Goal: Book appointment/travel/reservation

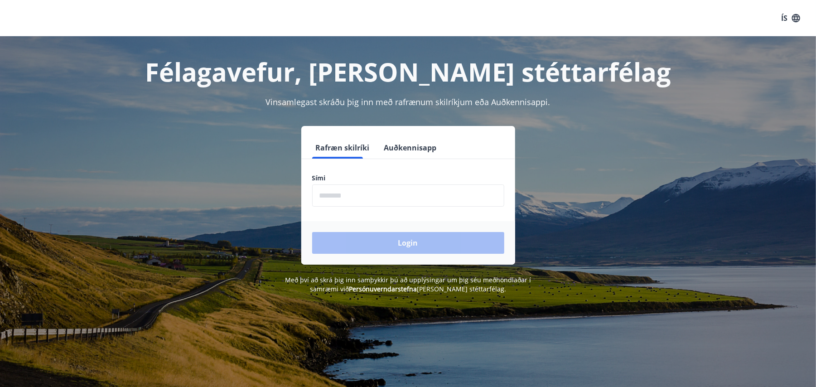
click at [370, 184] on input "phone" at bounding box center [408, 195] width 192 height 22
type input "********"
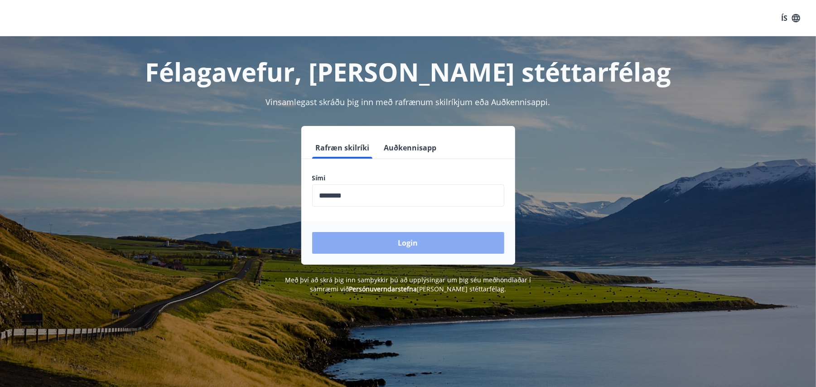
click at [413, 237] on button "Login" at bounding box center [408, 243] width 192 height 22
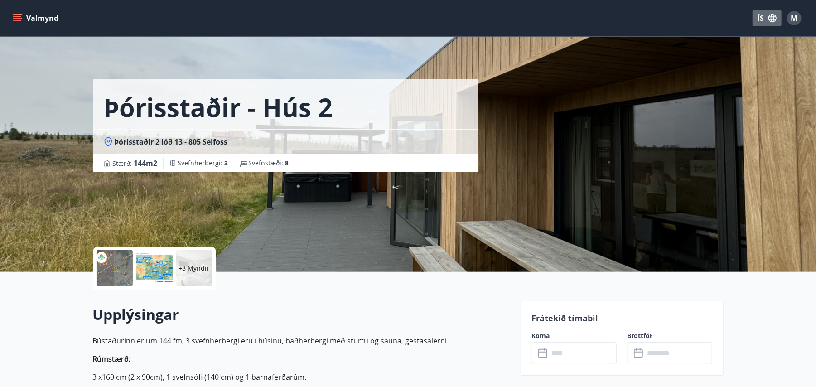
click at [765, 17] on button "ÍS" at bounding box center [766, 18] width 29 height 16
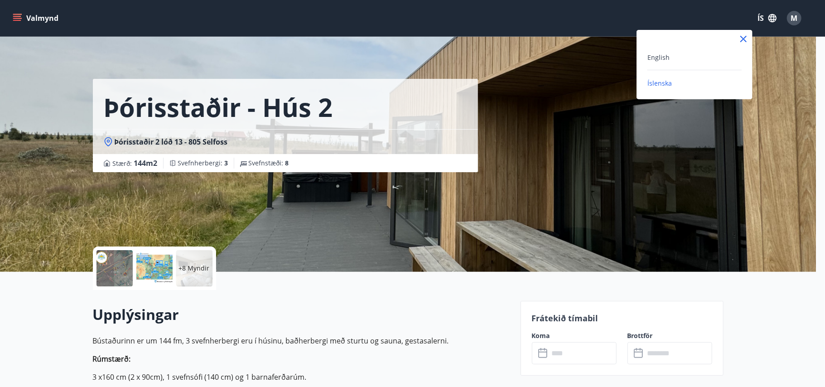
click at [687, 57] on div "English" at bounding box center [694, 57] width 94 height 11
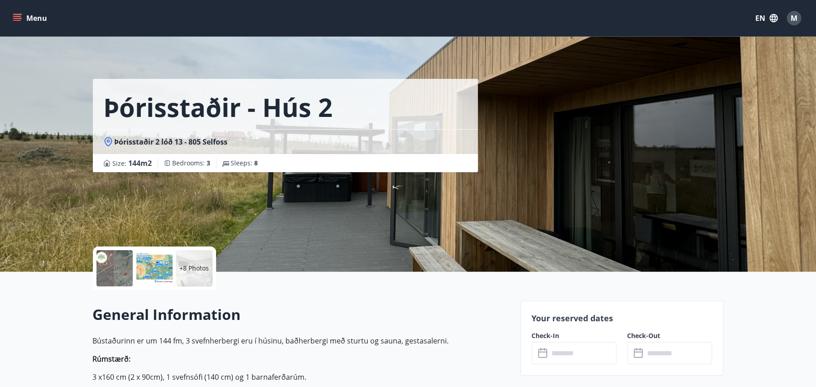
click at [44, 18] on button "Menu" at bounding box center [31, 18] width 40 height 16
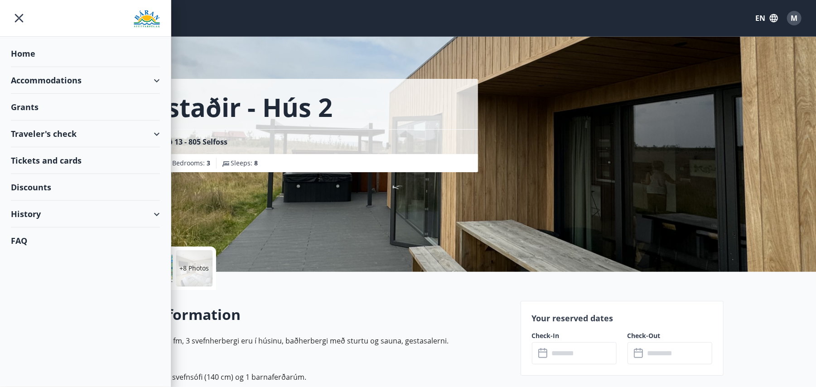
click at [63, 87] on div "Accommodations" at bounding box center [85, 80] width 149 height 27
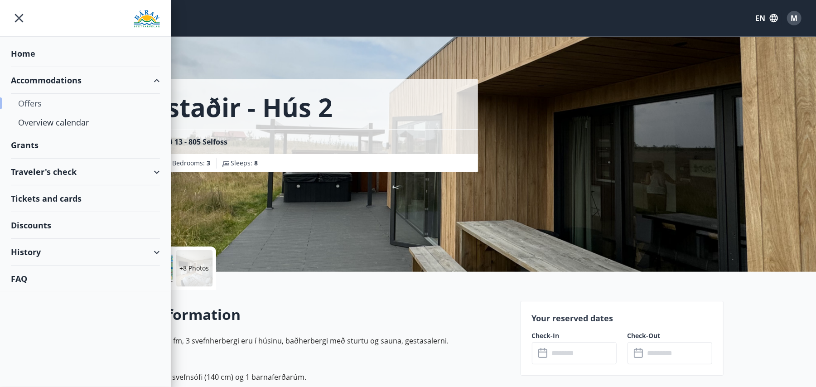
click at [37, 102] on div "Offers" at bounding box center [85, 103] width 134 height 19
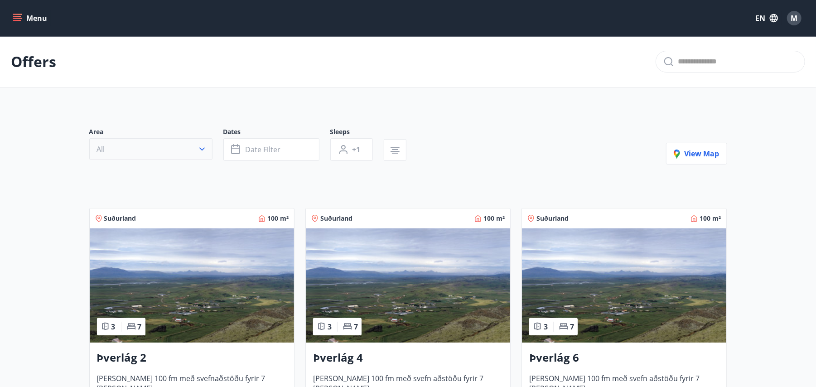
click at [173, 150] on button "All" at bounding box center [150, 149] width 123 height 22
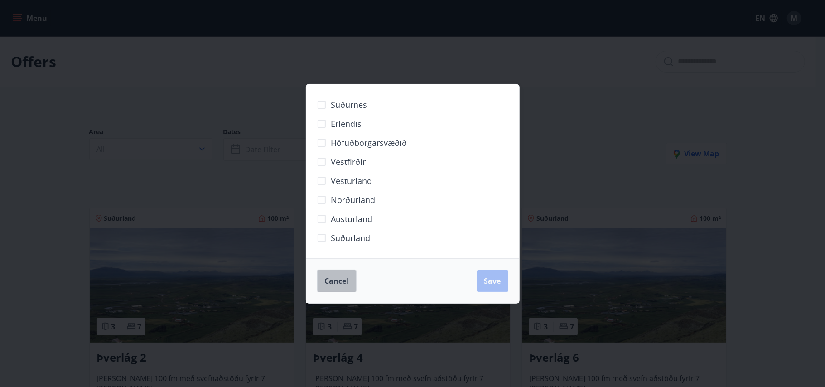
click at [325, 273] on button "Cancel" at bounding box center [336, 280] width 39 height 23
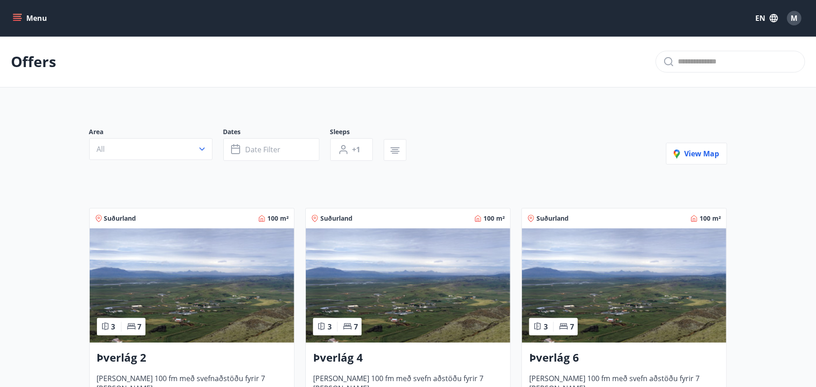
click at [183, 278] on img at bounding box center [192, 285] width 204 height 114
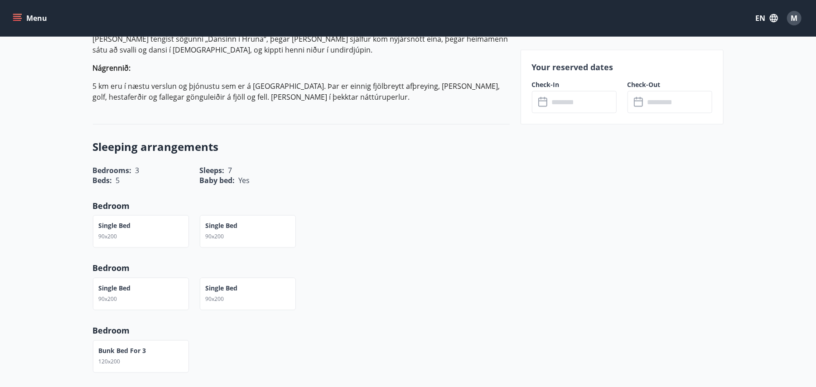
scroll to position [996, 0]
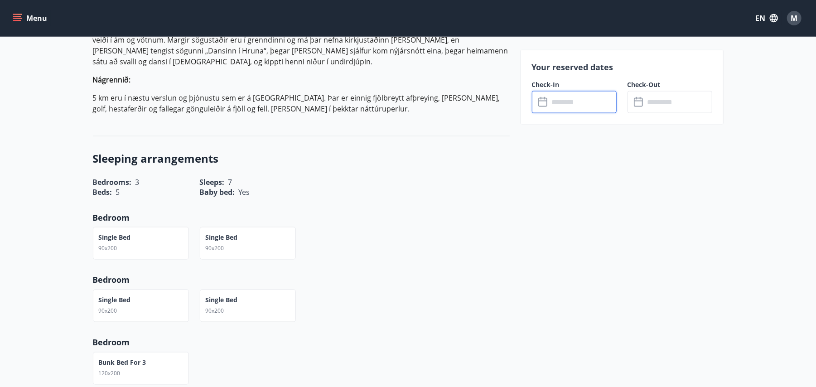
click at [594, 108] on input "text" at bounding box center [582, 102] width 67 height 22
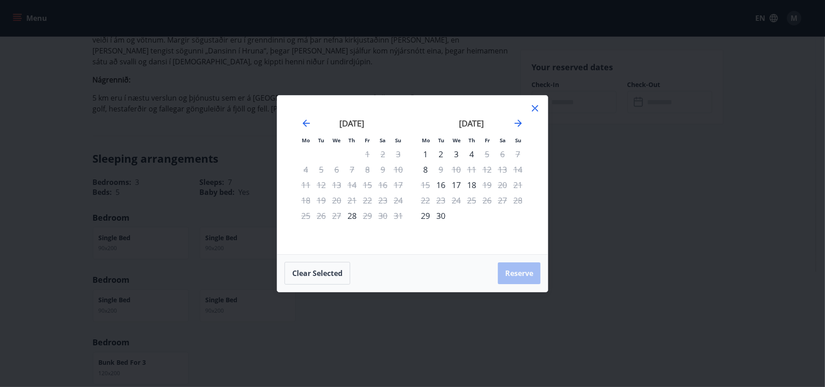
click at [531, 110] on icon at bounding box center [534, 108] width 11 height 11
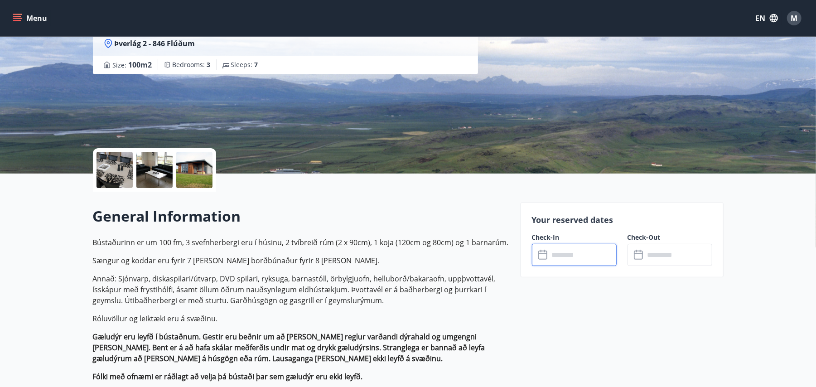
scroll to position [102, 0]
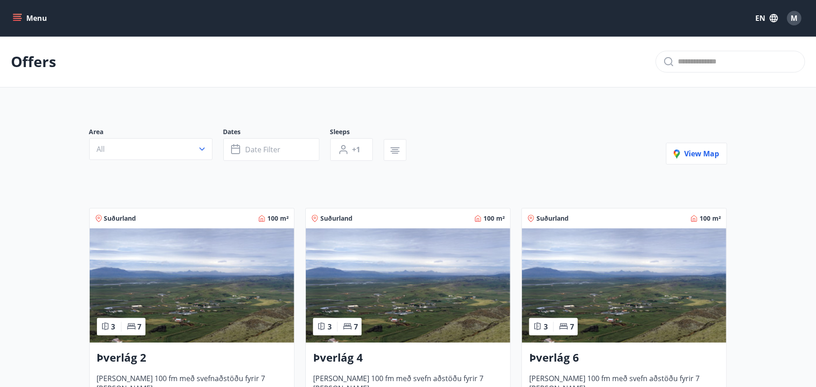
click at [370, 300] on img at bounding box center [408, 285] width 204 height 114
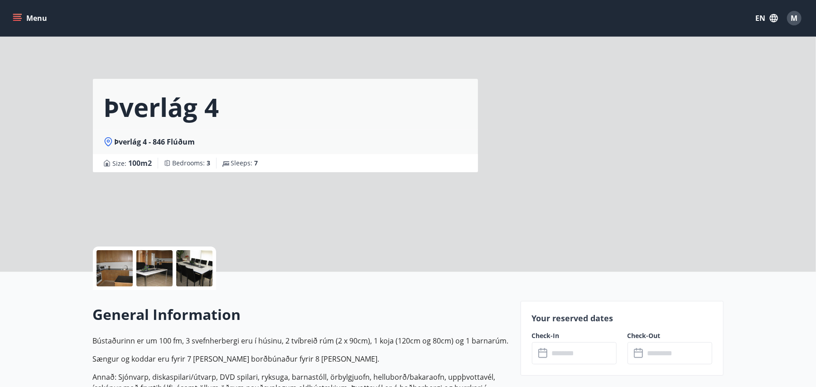
click at [569, 350] on input "text" at bounding box center [582, 353] width 67 height 22
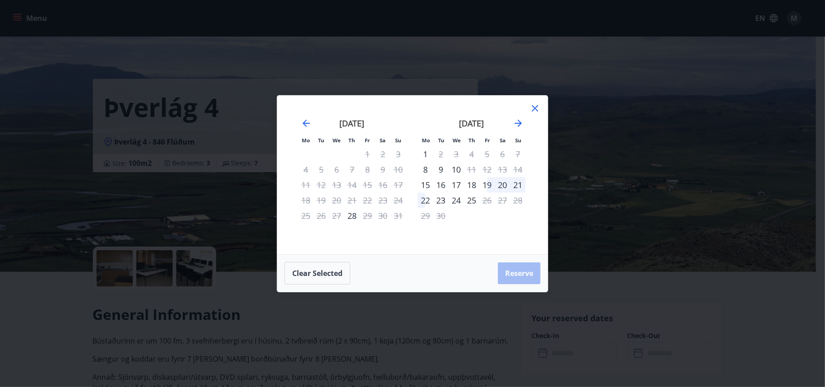
click at [533, 109] on icon at bounding box center [534, 108] width 11 height 11
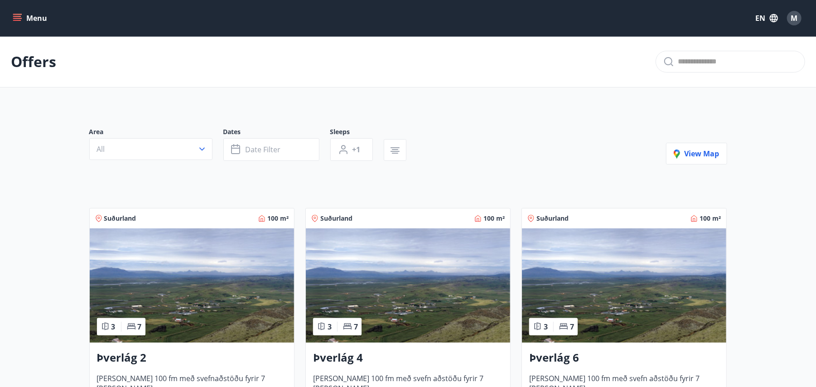
click at [566, 252] on img at bounding box center [624, 285] width 204 height 114
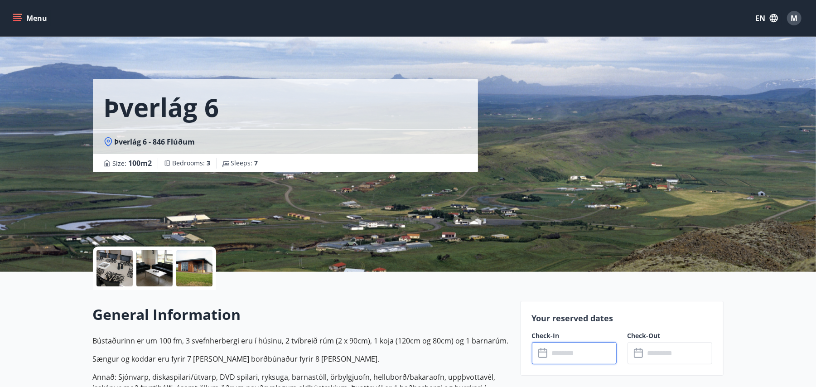
click at [549, 346] on input "text" at bounding box center [582, 353] width 67 height 22
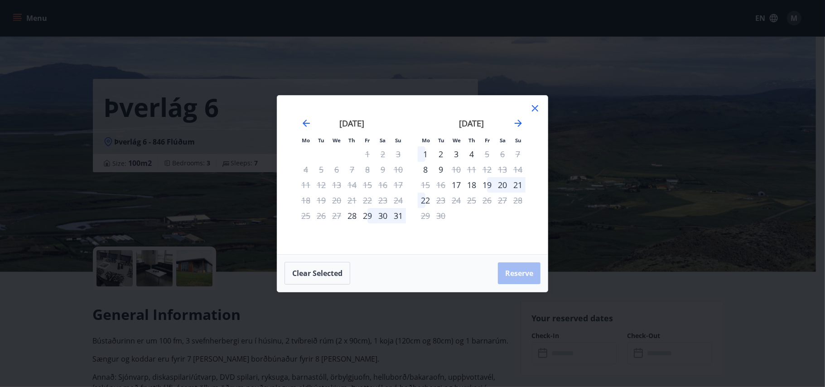
click at [537, 112] on icon at bounding box center [534, 108] width 11 height 11
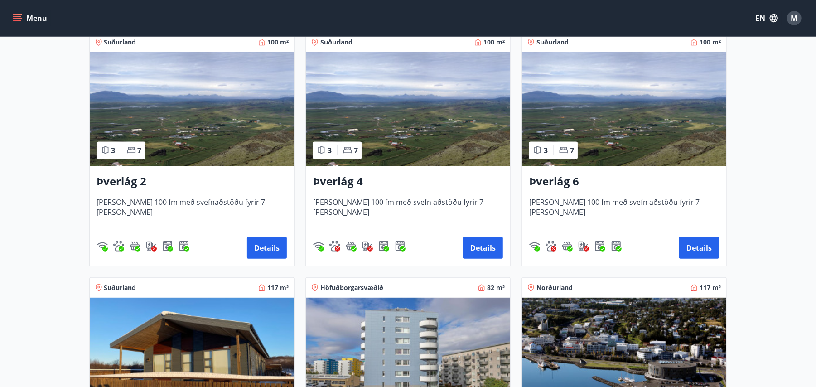
scroll to position [279, 0]
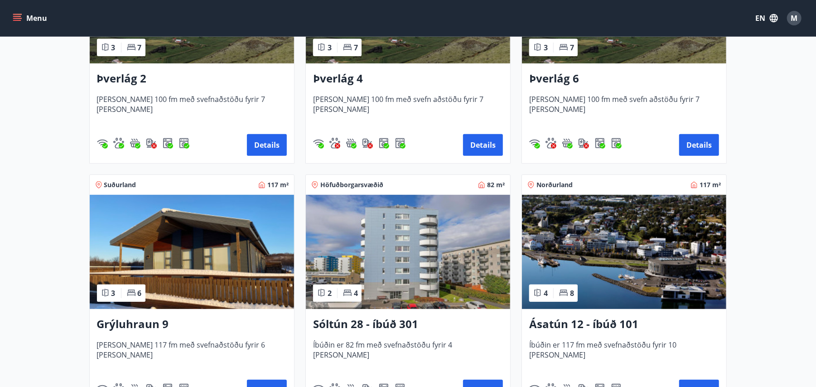
click at [438, 87] on div "Þverlág 4 [PERSON_NAME] 100 fm með svefn aðstöðu fyrir 7 [PERSON_NAME] Details" at bounding box center [408, 113] width 204 height 100
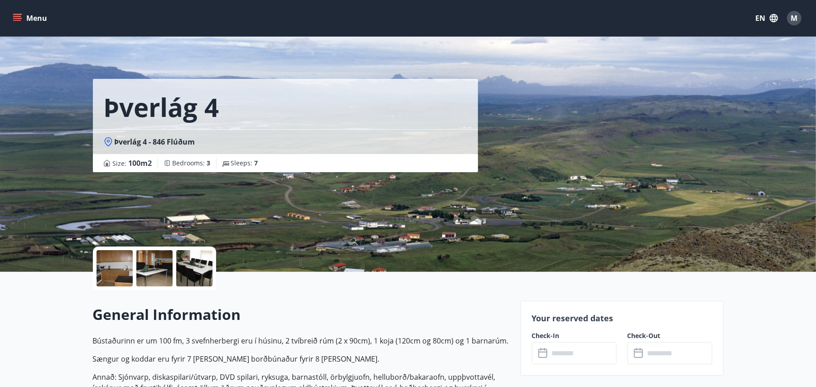
click at [572, 345] on input "text" at bounding box center [582, 353] width 67 height 22
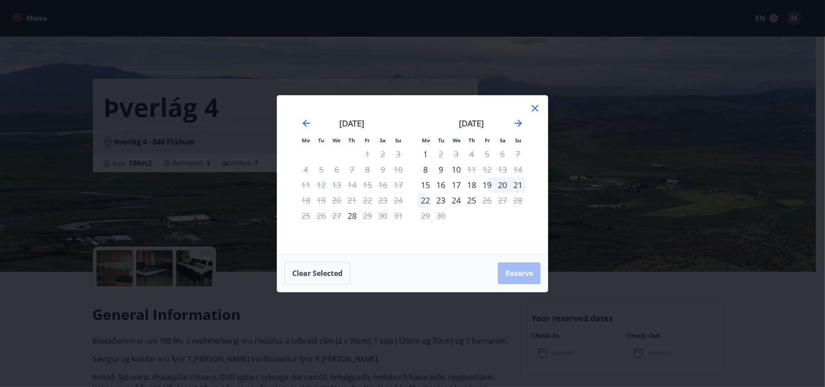
click at [535, 110] on icon at bounding box center [534, 108] width 11 height 11
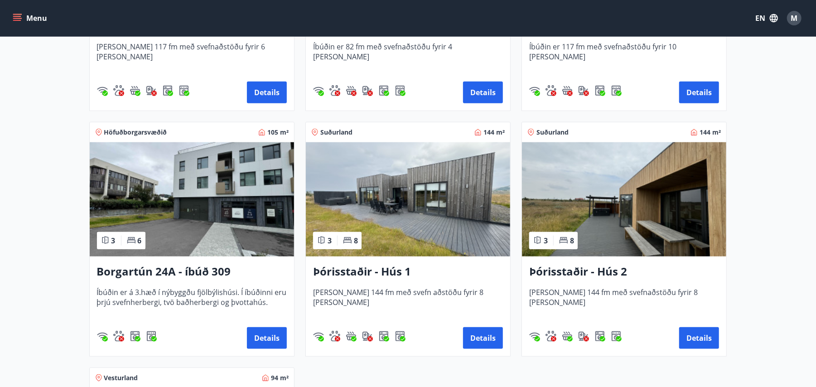
scroll to position [580, 0]
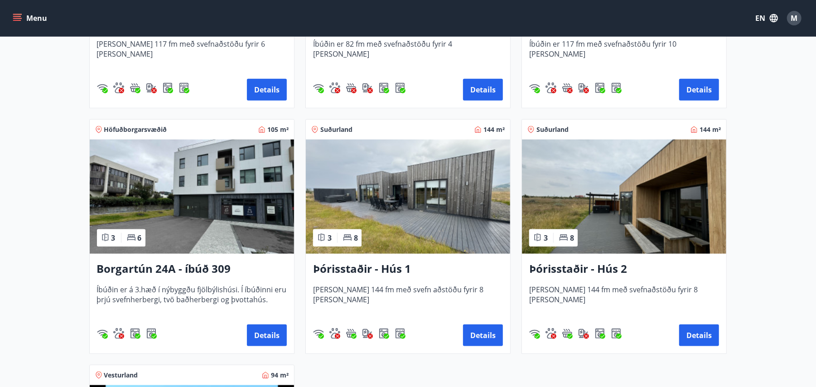
click at [421, 214] on img at bounding box center [408, 196] width 204 height 114
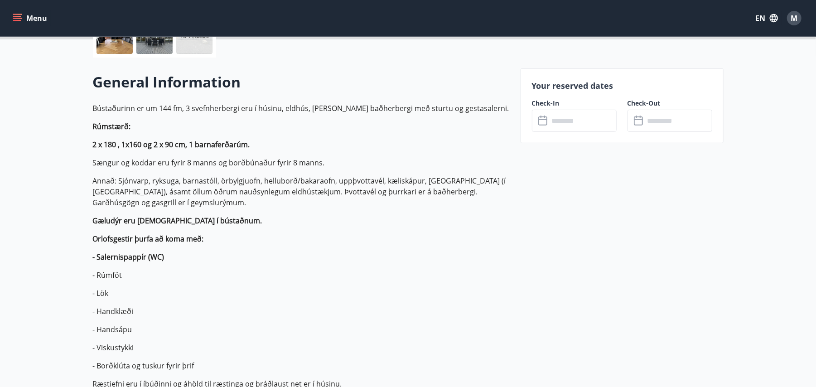
scroll to position [236, 0]
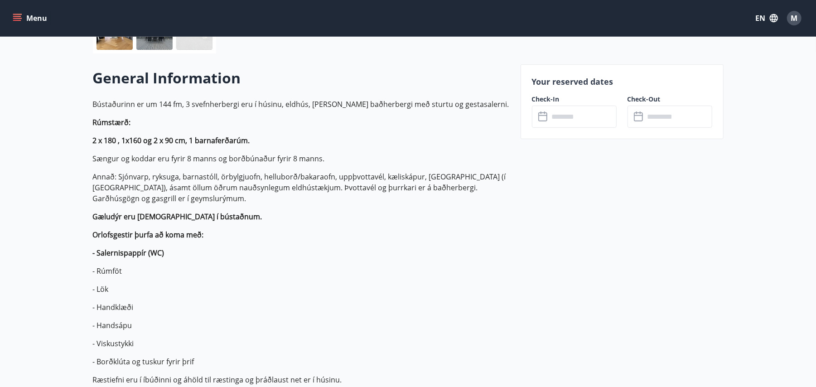
click at [547, 115] on icon at bounding box center [542, 116] width 9 height 9
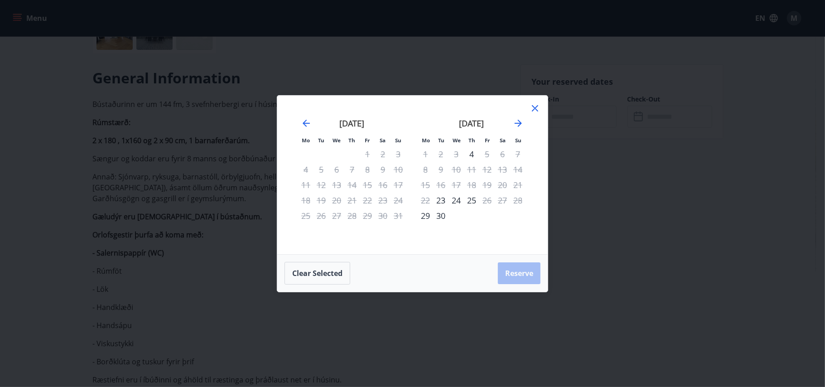
click at [532, 113] on icon at bounding box center [534, 108] width 11 height 11
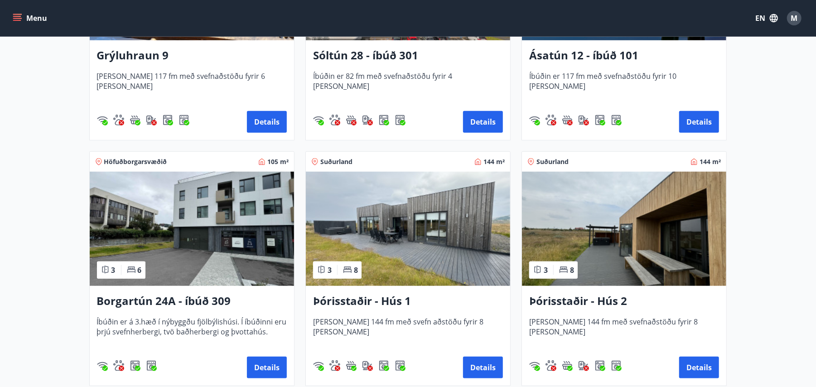
click at [657, 229] on img at bounding box center [624, 229] width 204 height 114
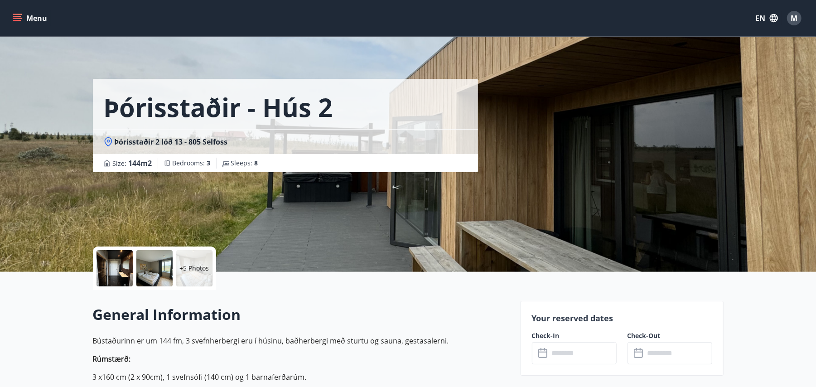
scroll to position [195, 0]
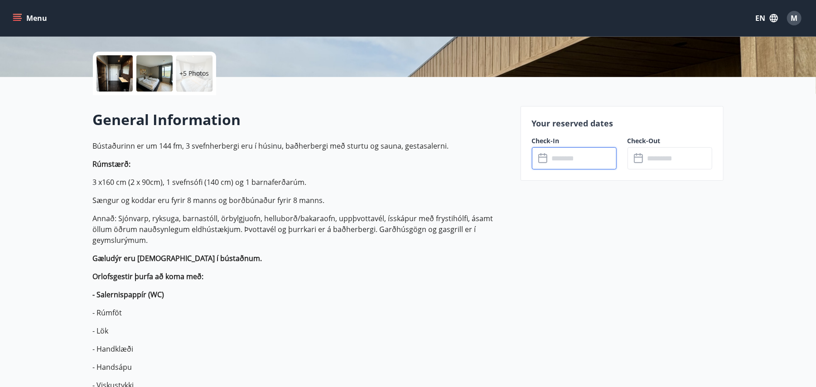
click at [575, 156] on input "text" at bounding box center [582, 158] width 67 height 22
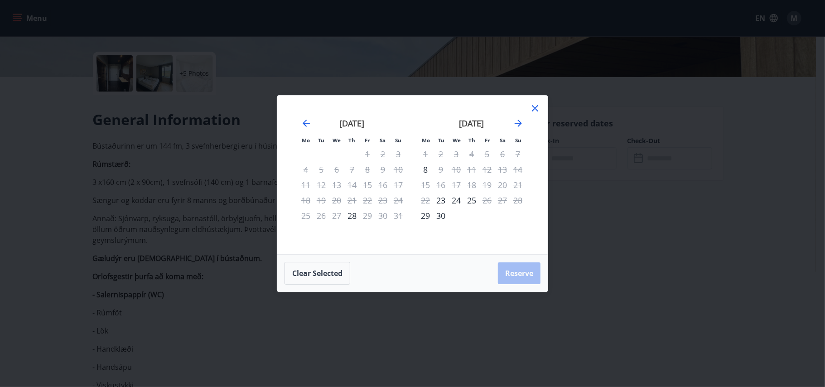
click at [530, 109] on icon at bounding box center [534, 108] width 11 height 11
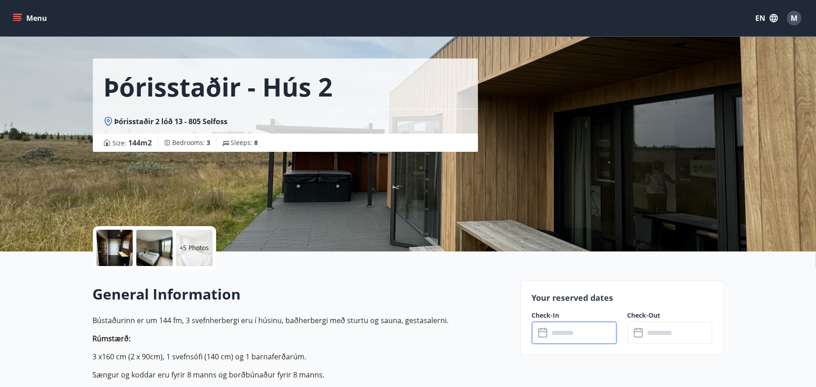
scroll to position [0, 0]
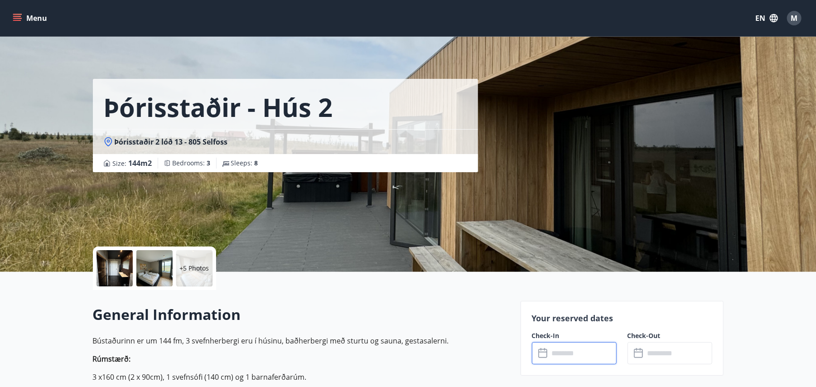
click at [46, 23] on button "Menu" at bounding box center [31, 18] width 40 height 16
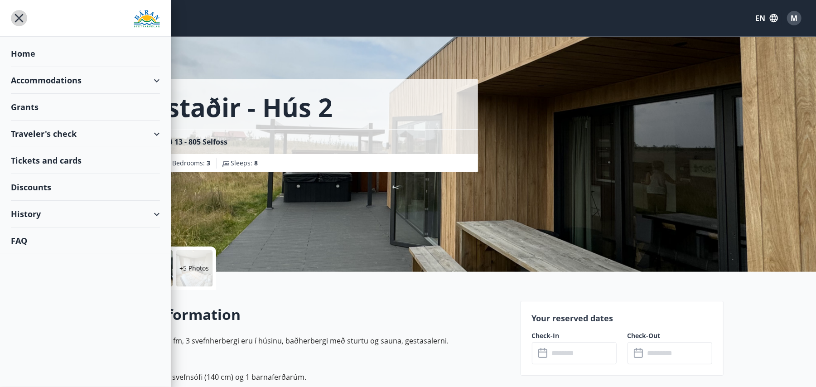
click at [18, 20] on icon "menu" at bounding box center [19, 18] width 16 height 16
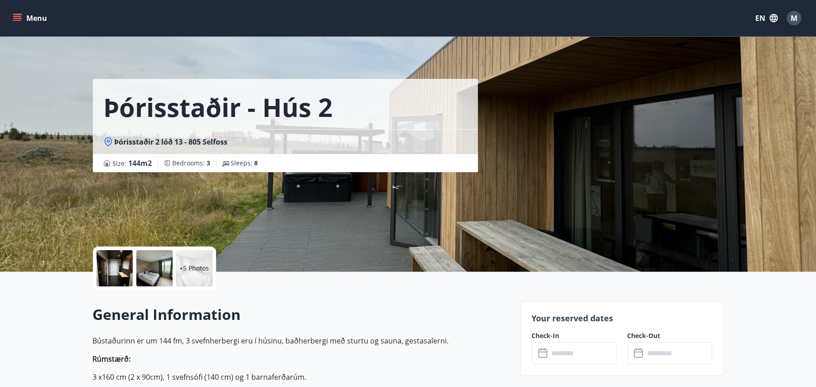
click at [19, 19] on icon "menu" at bounding box center [18, 18] width 10 height 1
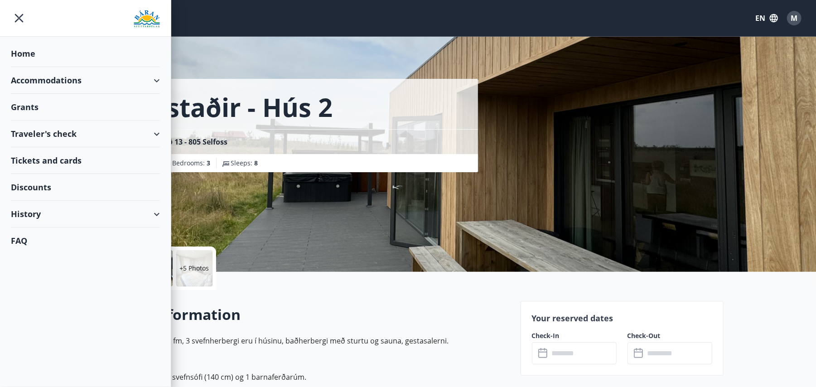
click at [50, 79] on div "Accommodations" at bounding box center [85, 80] width 149 height 27
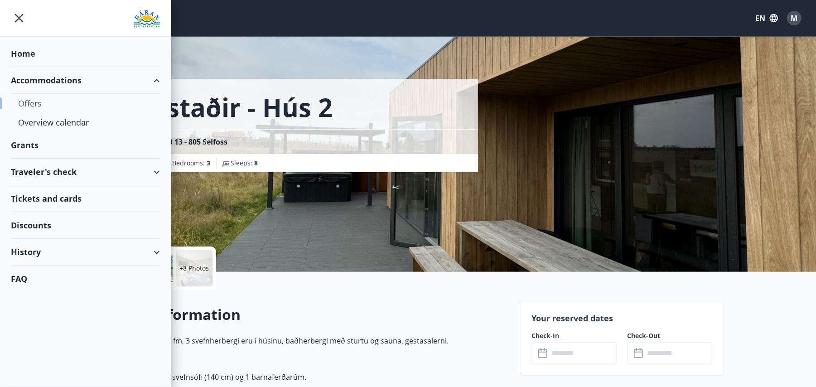
click at [42, 104] on div "Offers" at bounding box center [85, 103] width 134 height 19
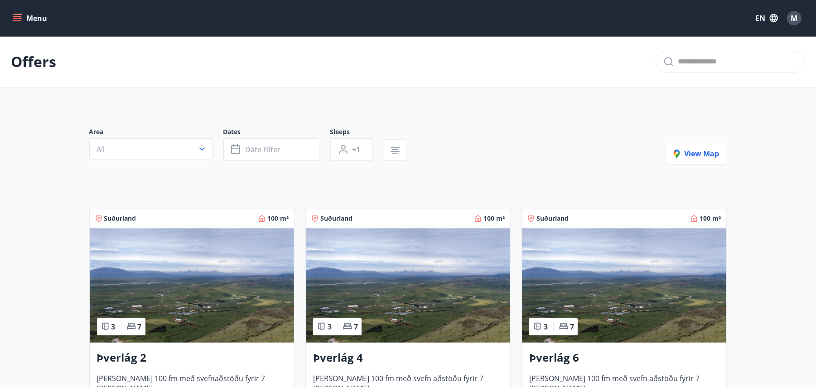
click at [394, 245] on img at bounding box center [408, 285] width 204 height 114
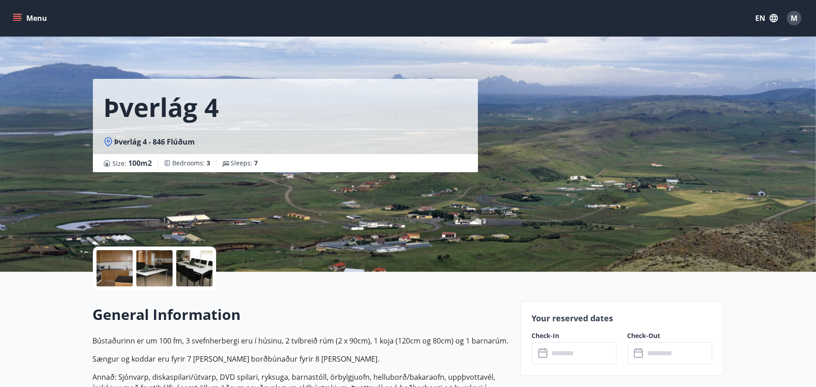
scroll to position [201, 0]
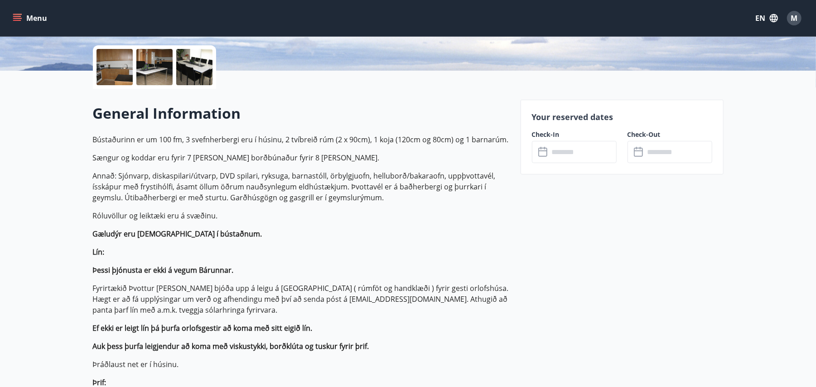
click at [599, 145] on input "text" at bounding box center [582, 152] width 67 height 22
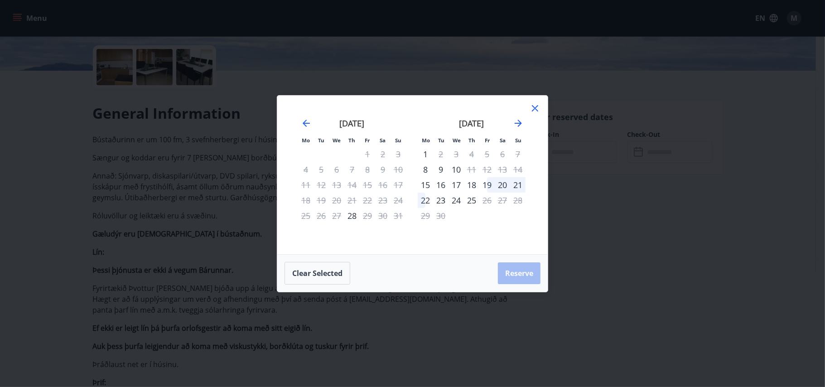
click at [533, 110] on icon at bounding box center [535, 108] width 6 height 6
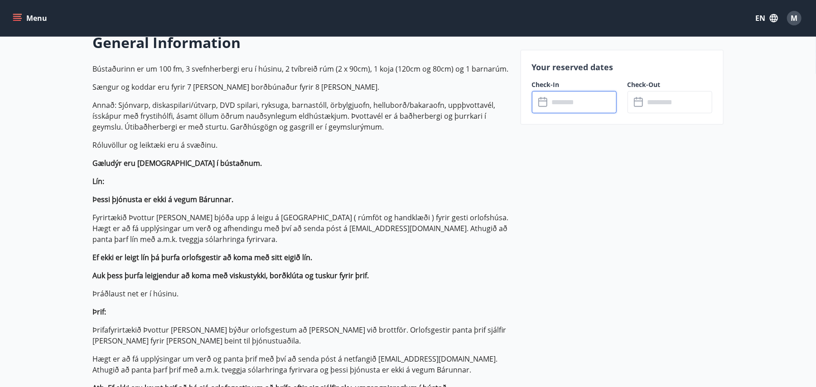
scroll to position [256, 0]
